Goal: Check status: Check status

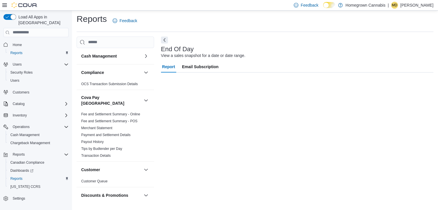
scroll to position [2, 0]
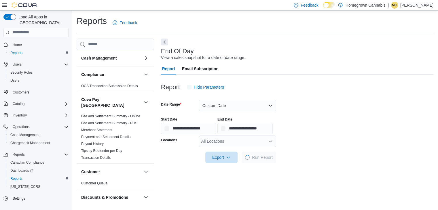
scroll to position [2, 0]
